Goal: Transaction & Acquisition: Obtain resource

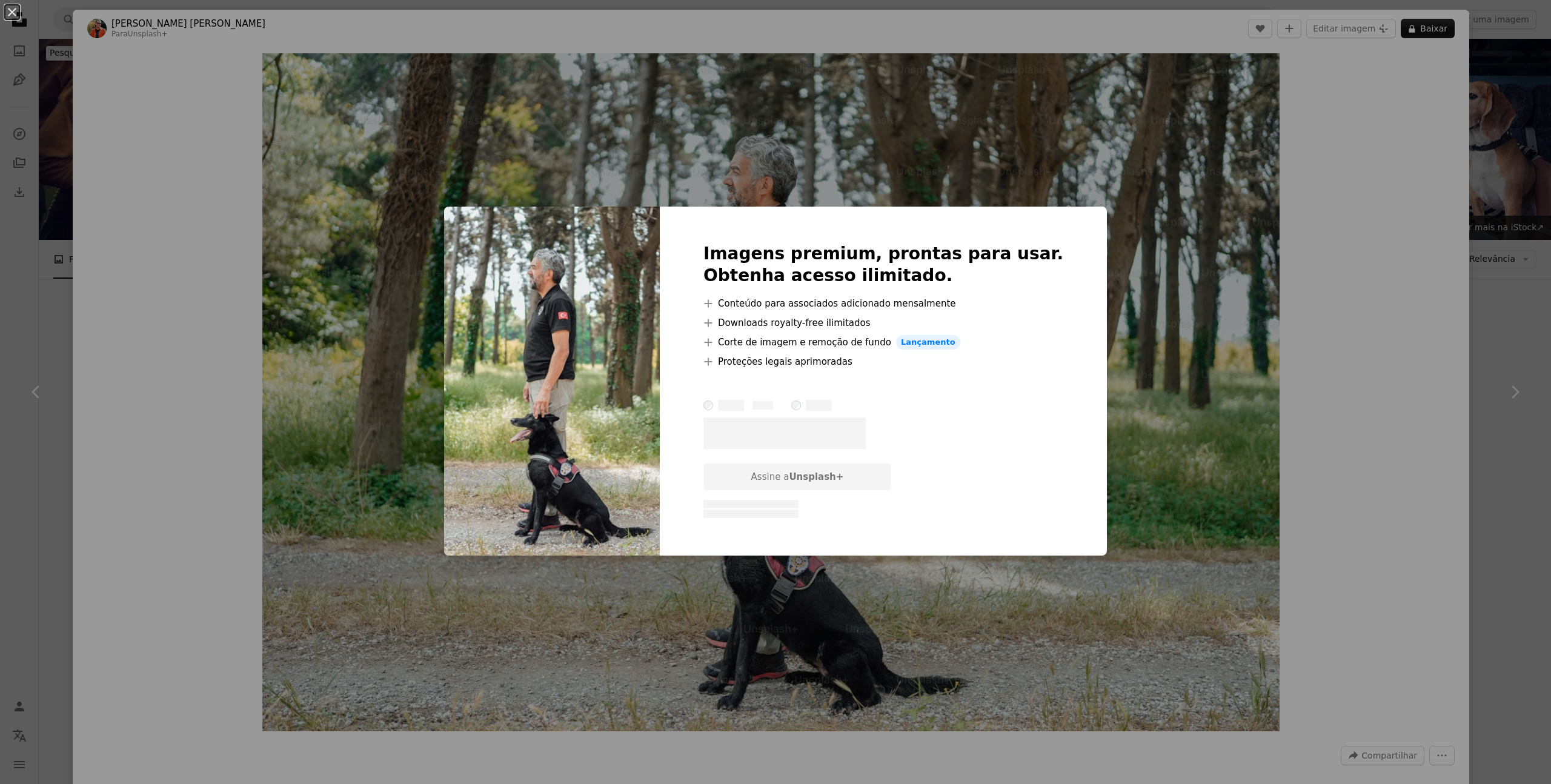
scroll to position [727, 0]
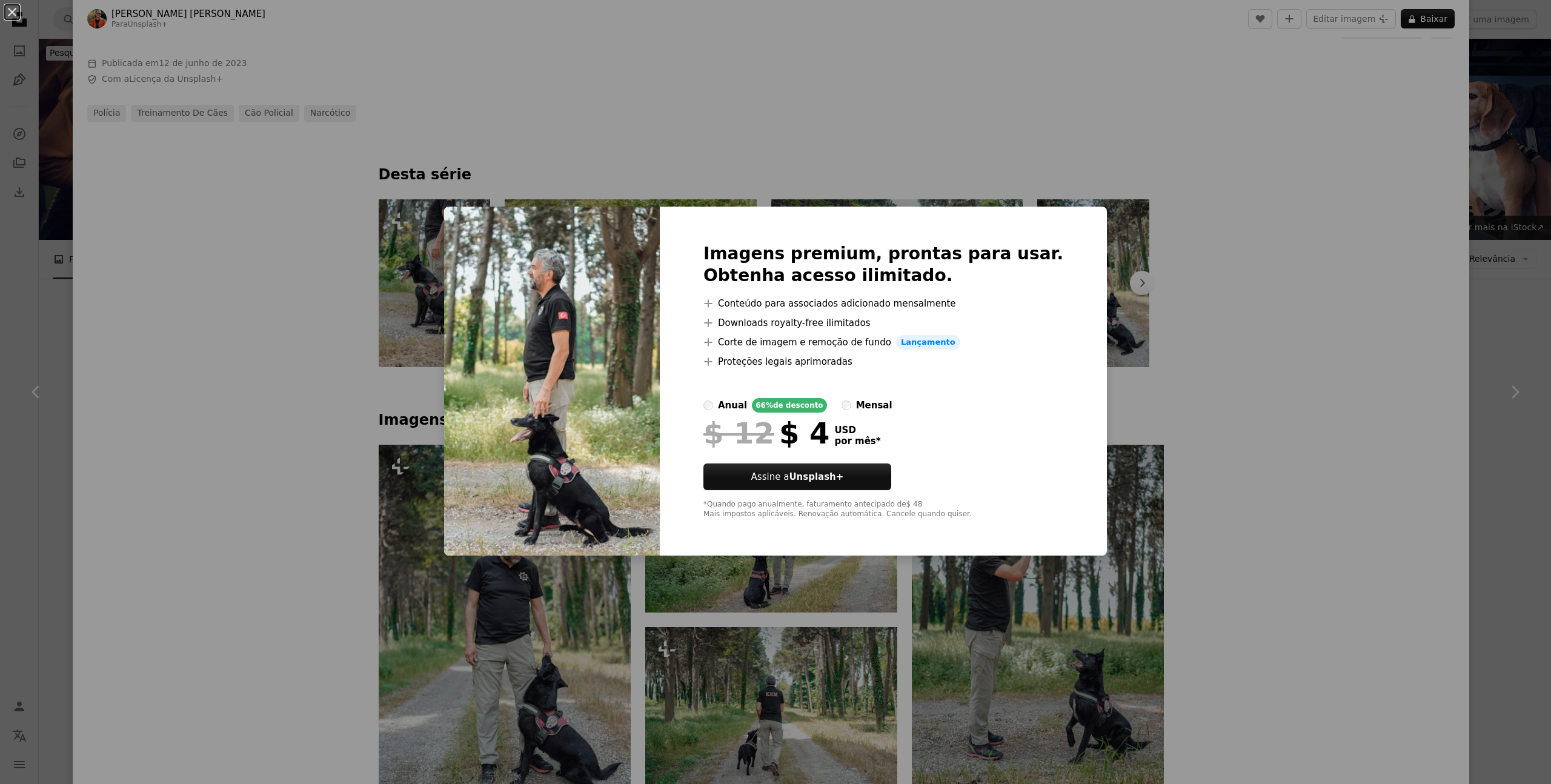
click at [886, 405] on div "mensal" at bounding box center [874, 406] width 37 height 15
click at [747, 400] on div "anual" at bounding box center [732, 406] width 29 height 15
click at [1157, 391] on div "An X shape Imagens premium, prontas para usar. Obtenha acesso ilimitado. A plus…" at bounding box center [776, 392] width 1551 height 784
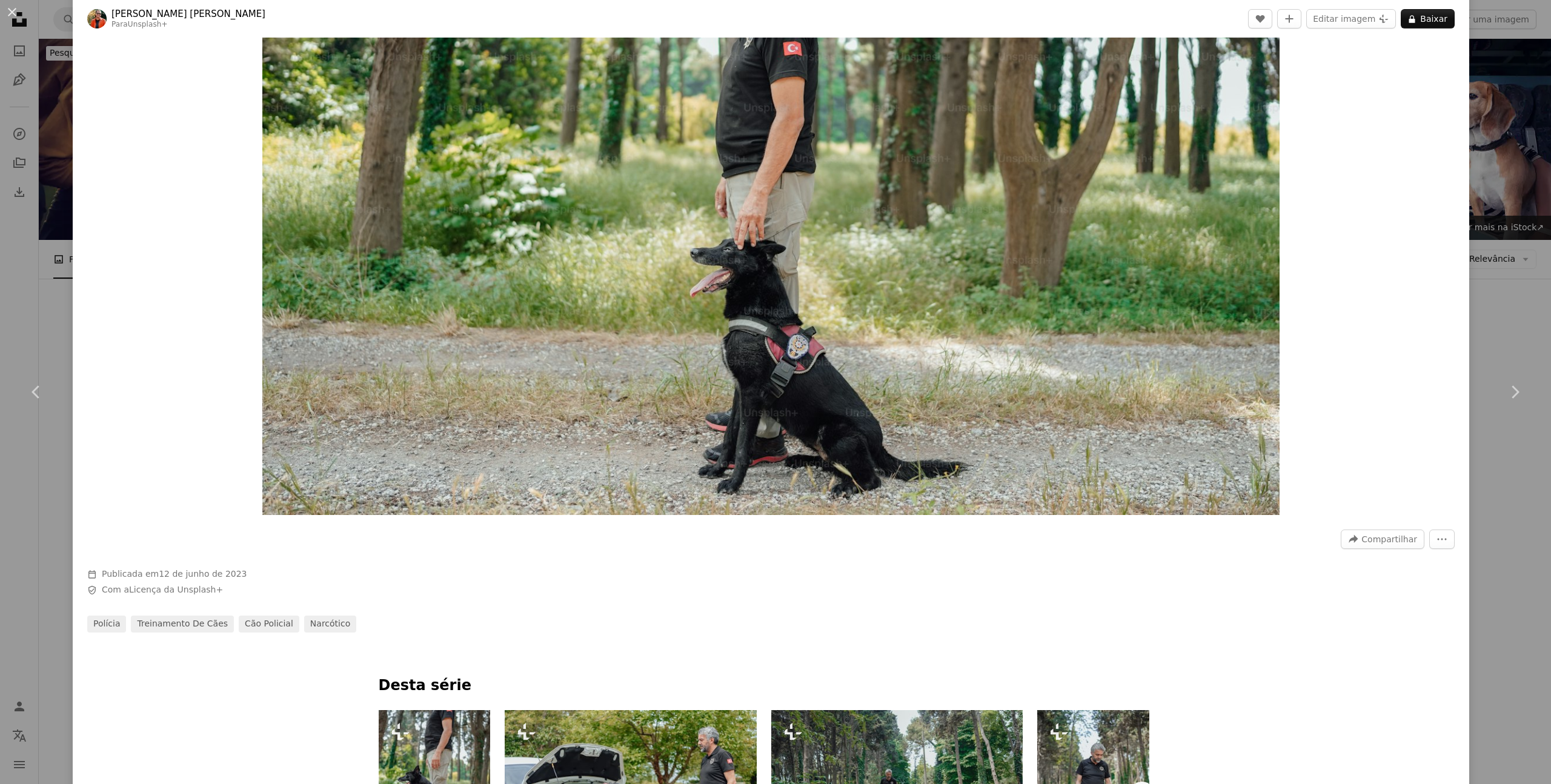
scroll to position [145, 0]
